Goal: Check status: Check status

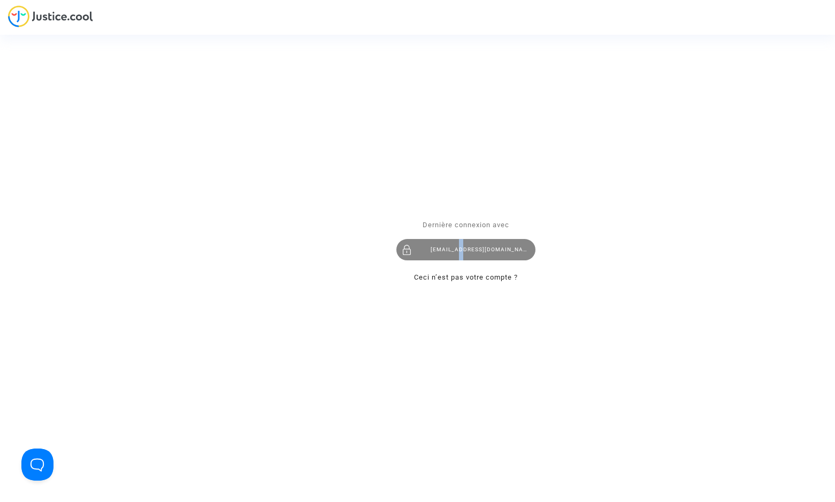
click at [462, 252] on div "[EMAIL_ADDRESS][DOMAIN_NAME]" at bounding box center [465, 249] width 139 height 21
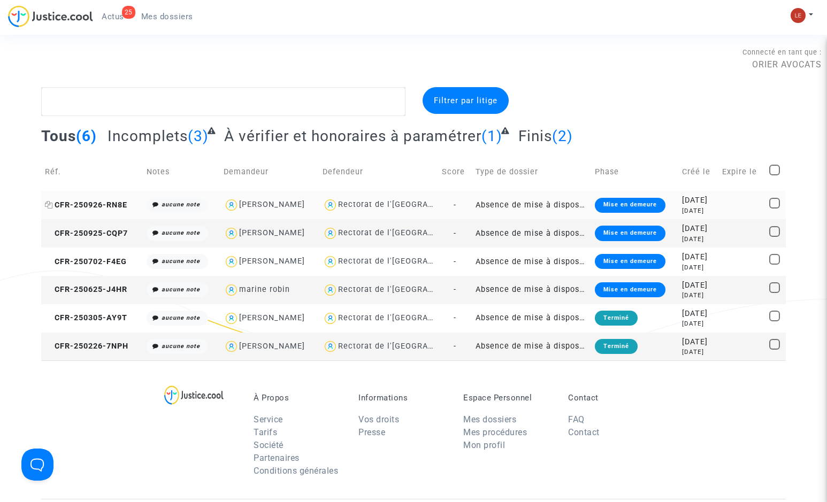
click at [118, 205] on span "CFR-250926-RN8E" at bounding box center [86, 204] width 82 height 9
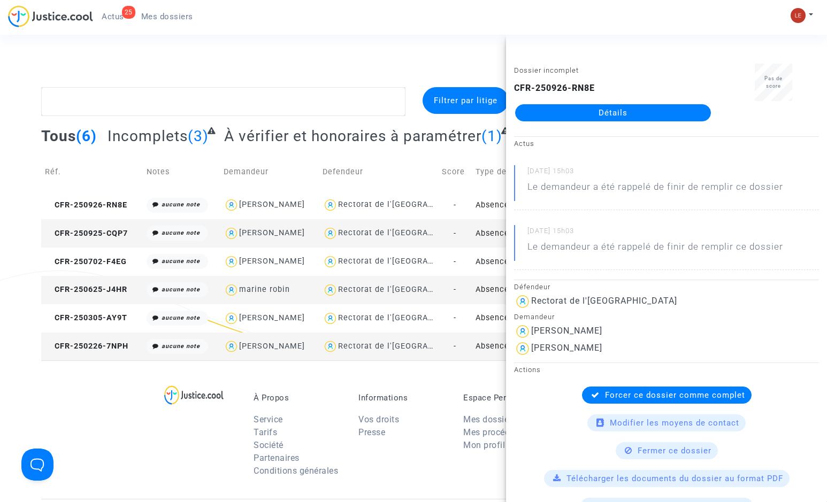
click at [582, 115] on link "Détails" at bounding box center [613, 112] width 196 height 17
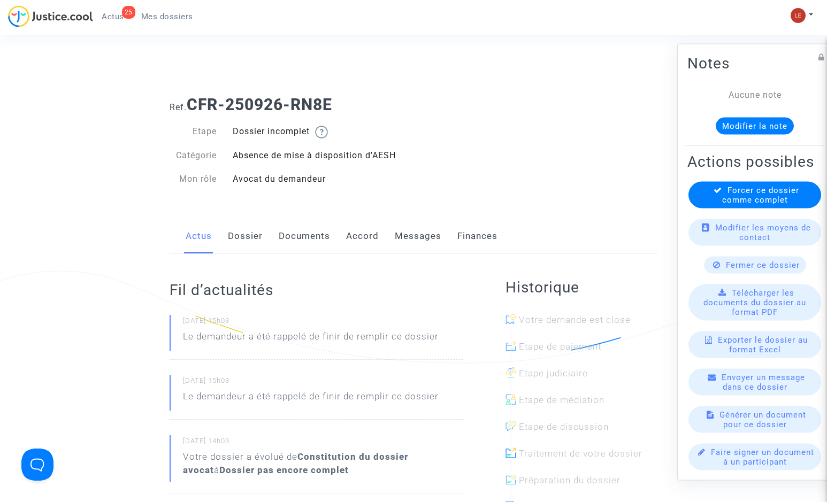
click at [304, 237] on link "Documents" at bounding box center [304, 236] width 51 height 35
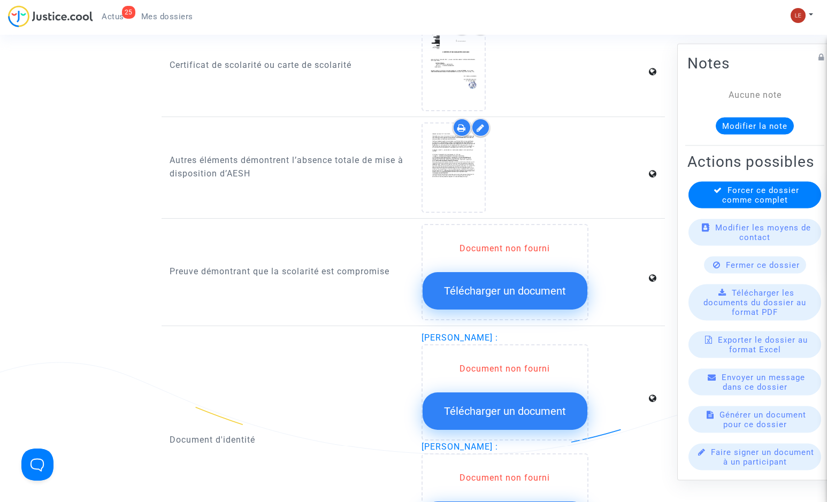
scroll to position [962, 0]
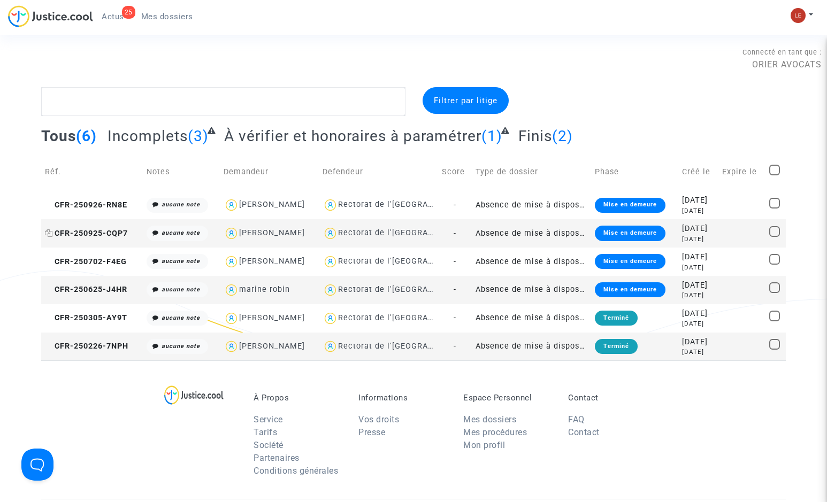
click at [75, 229] on span "CFR-250925-CQP7" at bounding box center [86, 233] width 83 height 9
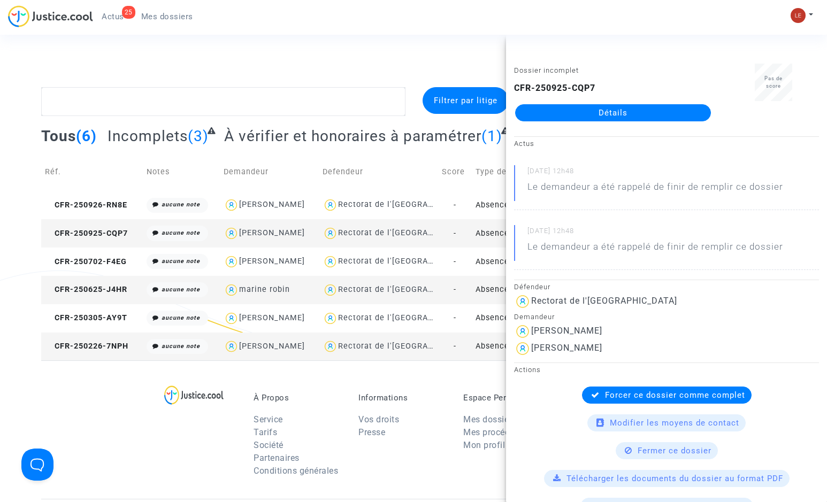
click at [612, 114] on link "Détails" at bounding box center [613, 112] width 196 height 17
